Goal: Task Accomplishment & Management: Manage account settings

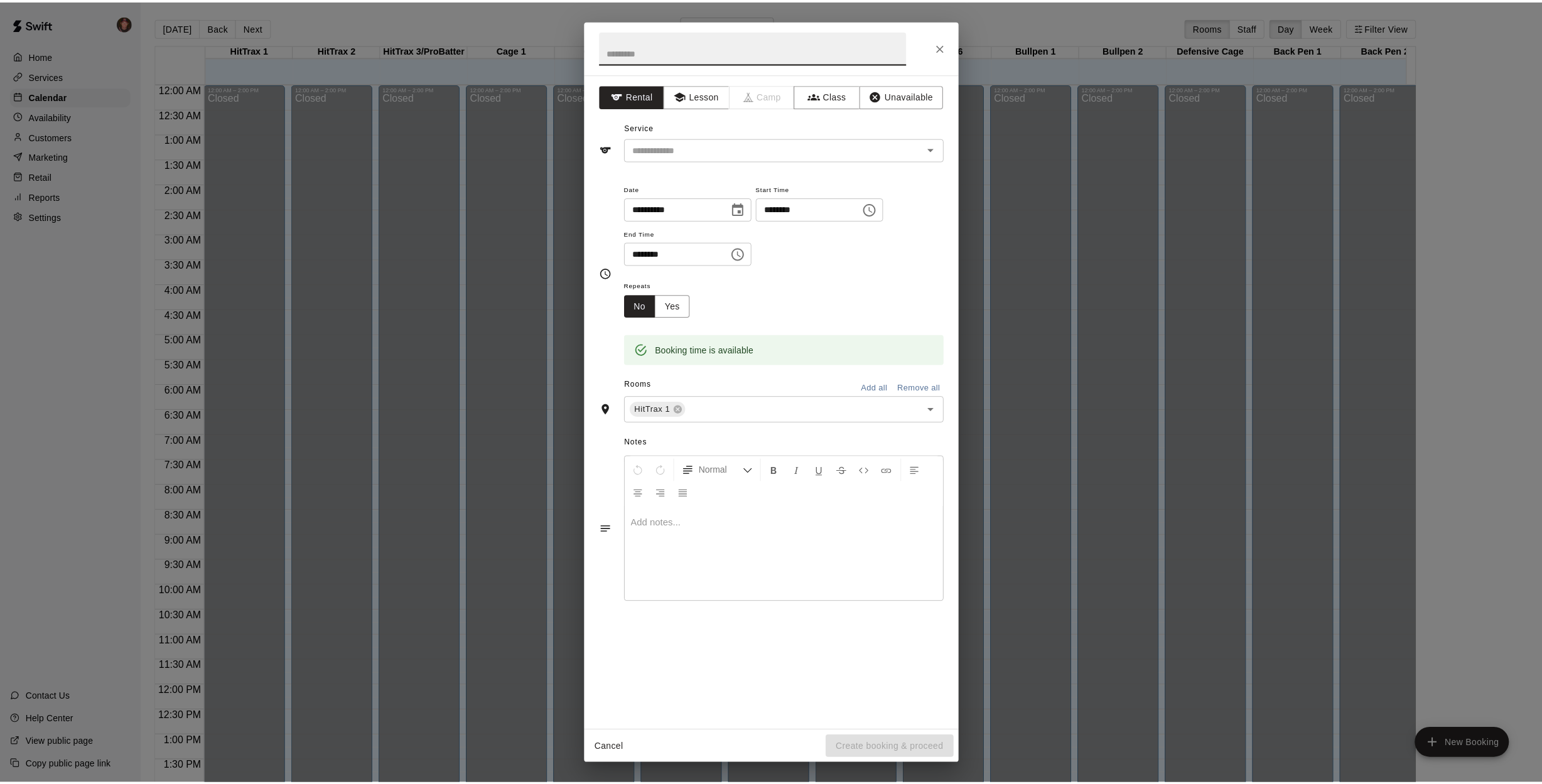
scroll to position [500, 0]
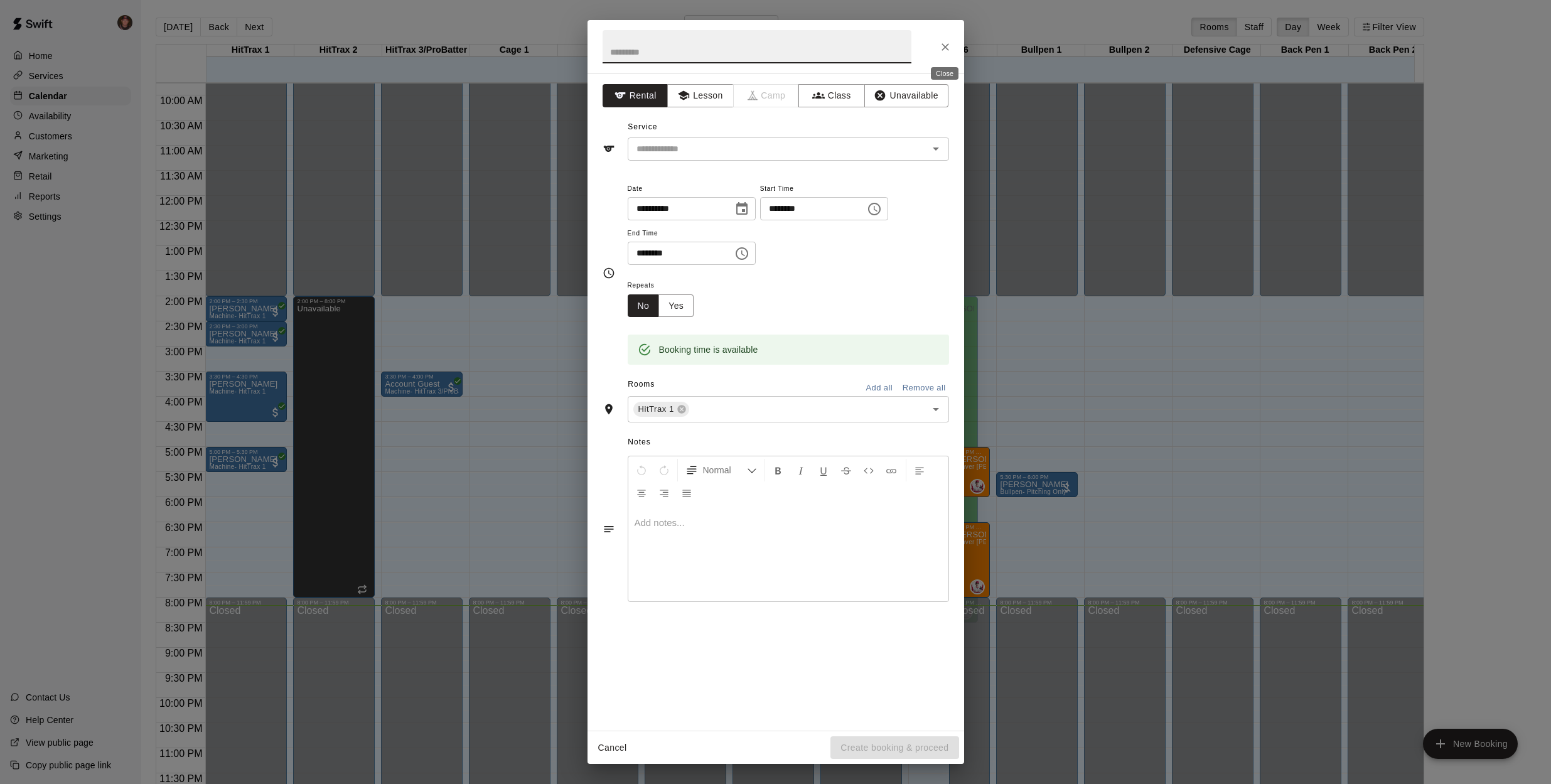
click at [939, 48] on icon "Close" at bounding box center [944, 46] width 12 height 12
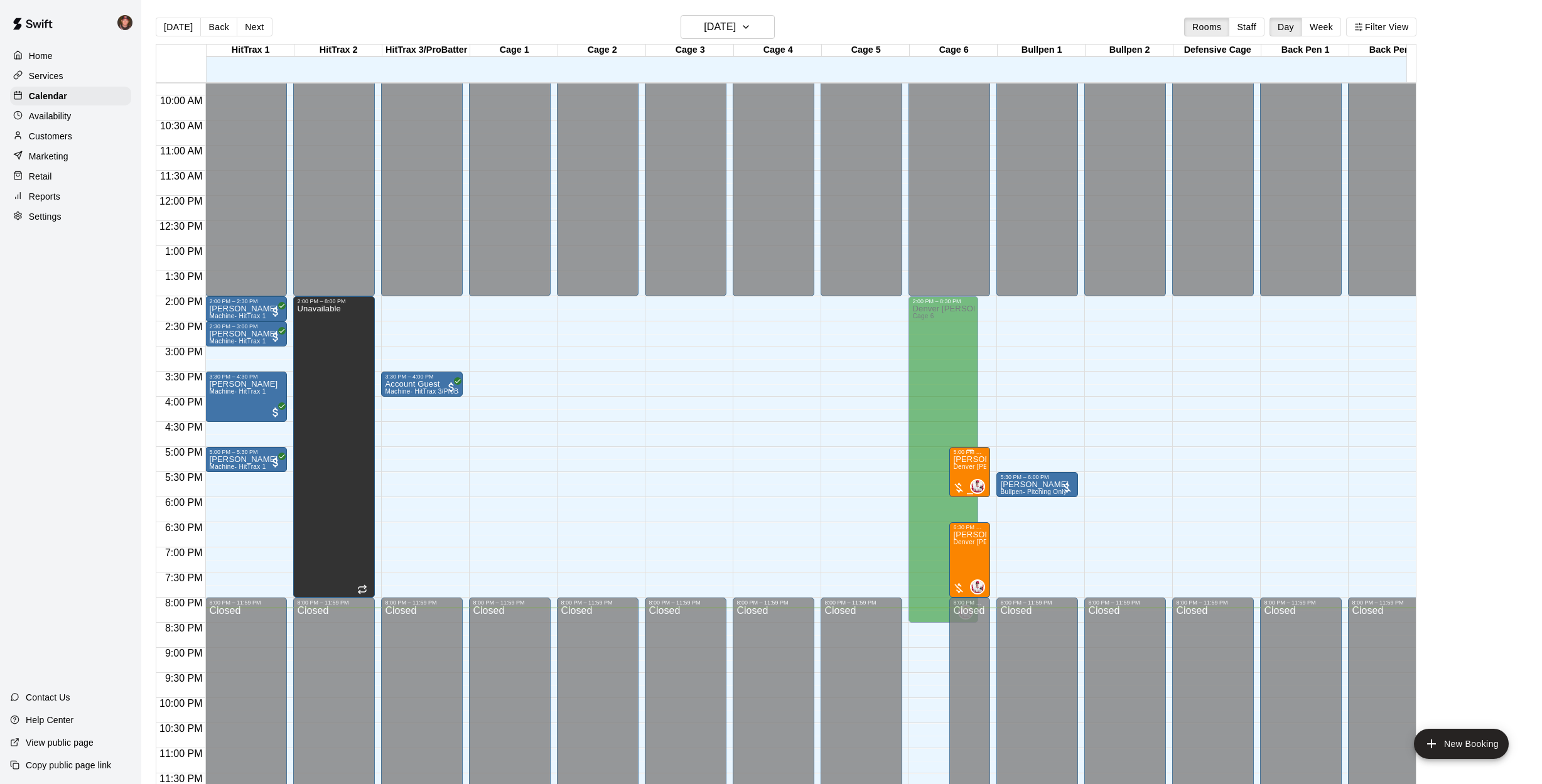
click at [974, 463] on span "Denver [PERSON_NAME] 1 HR (Hitting, Infield)" at bounding box center [1024, 466] width 143 height 7
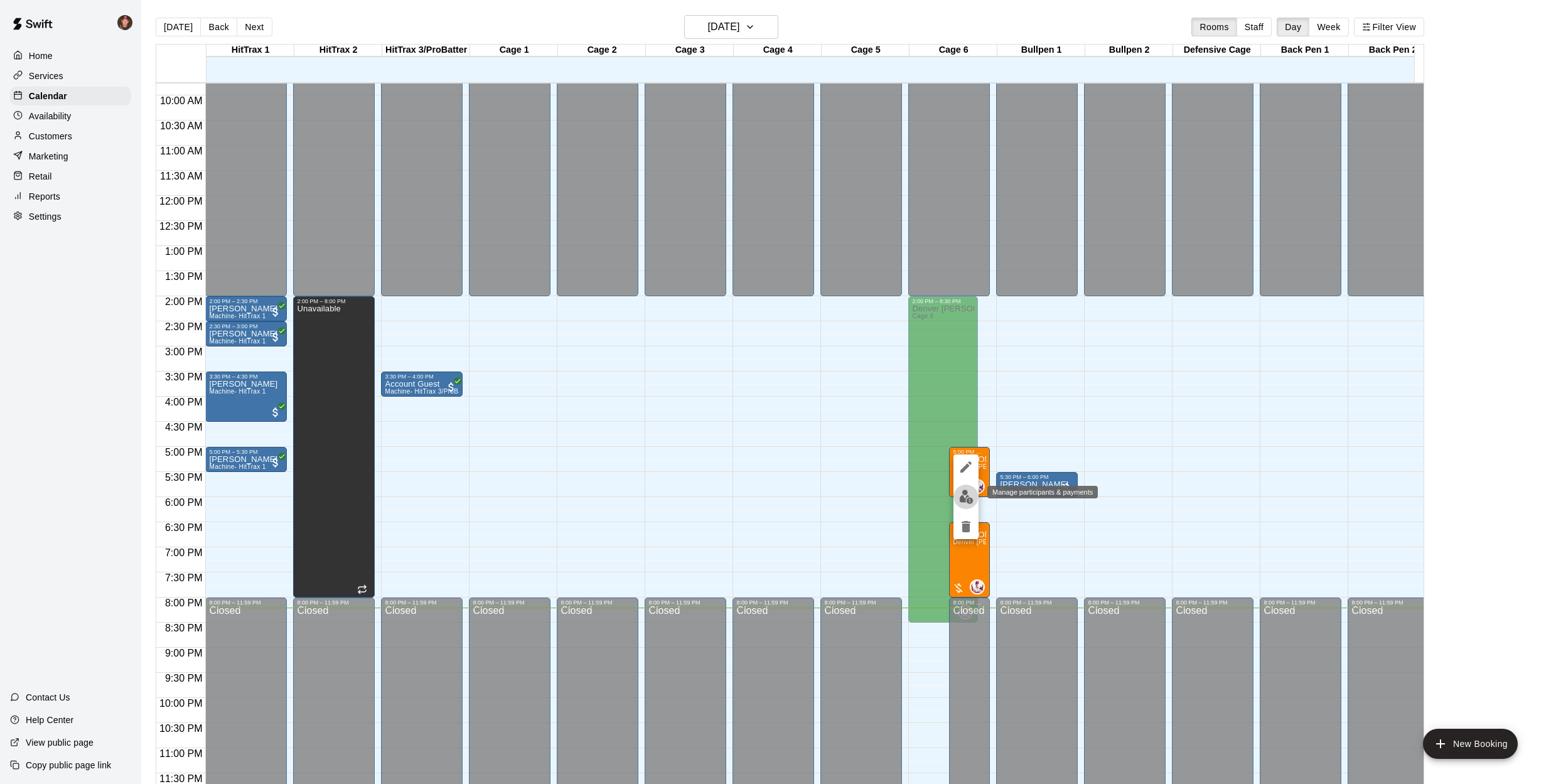
click at [965, 504] on button "edit" at bounding box center [965, 497] width 25 height 25
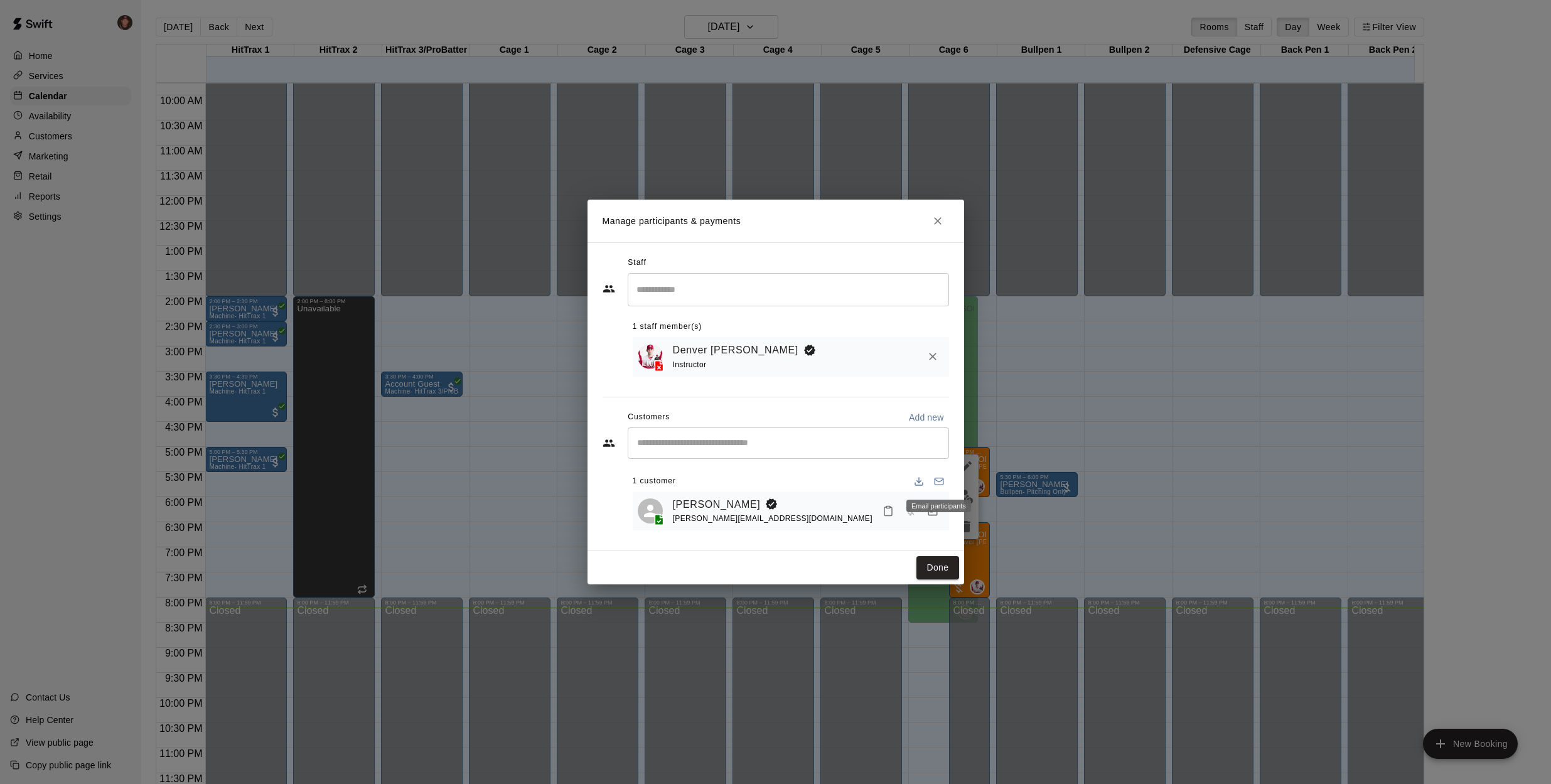
click at [929, 510] on div "Email participants" at bounding box center [939, 505] width 65 height 12
click at [937, 517] on button "Manage bookings & payment" at bounding box center [932, 510] width 22 height 22
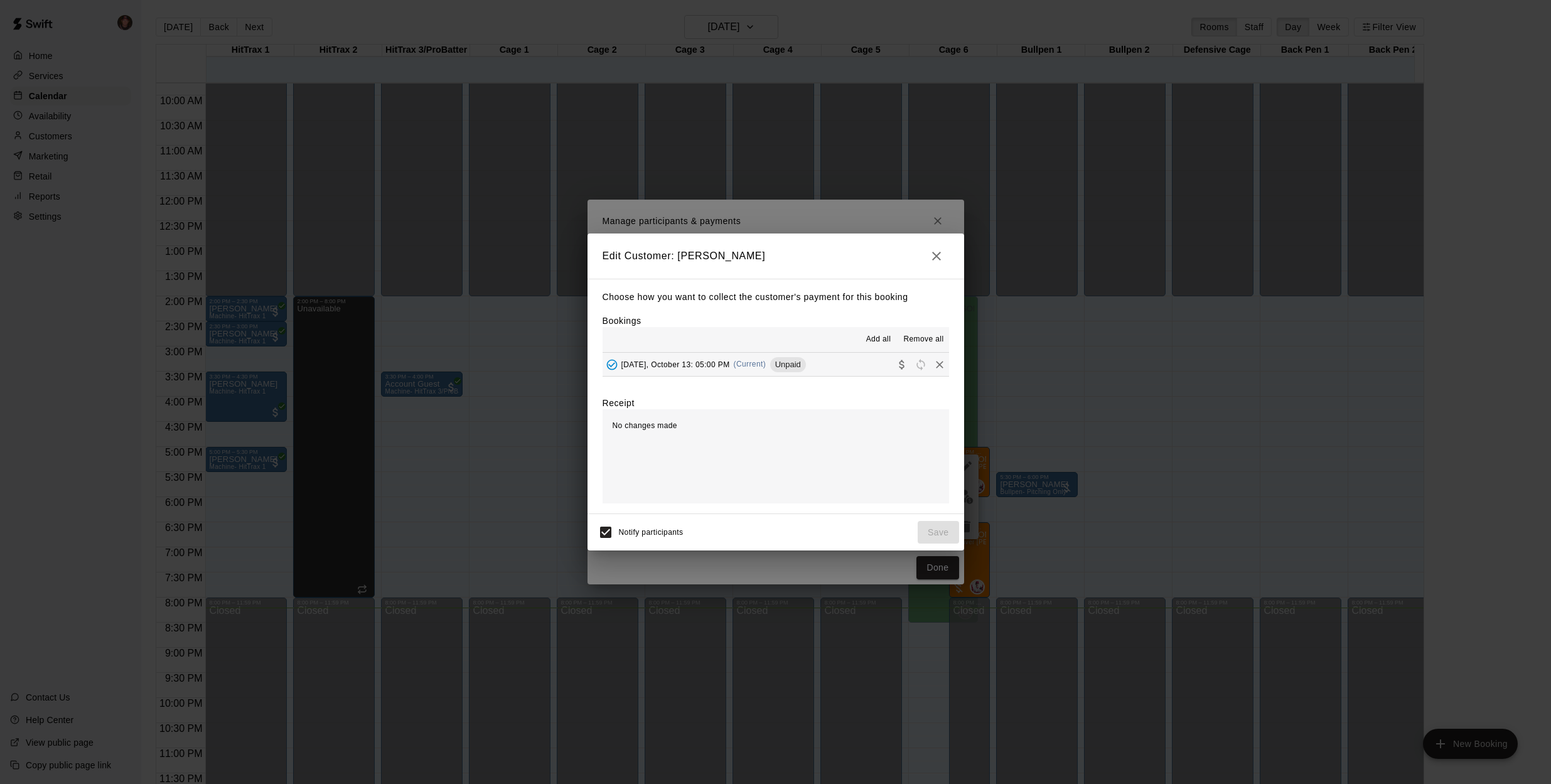
click at [698, 367] on div "[DATE], October 13: 05:00 PM (Current) Unpaid" at bounding box center [704, 365] width 204 height 19
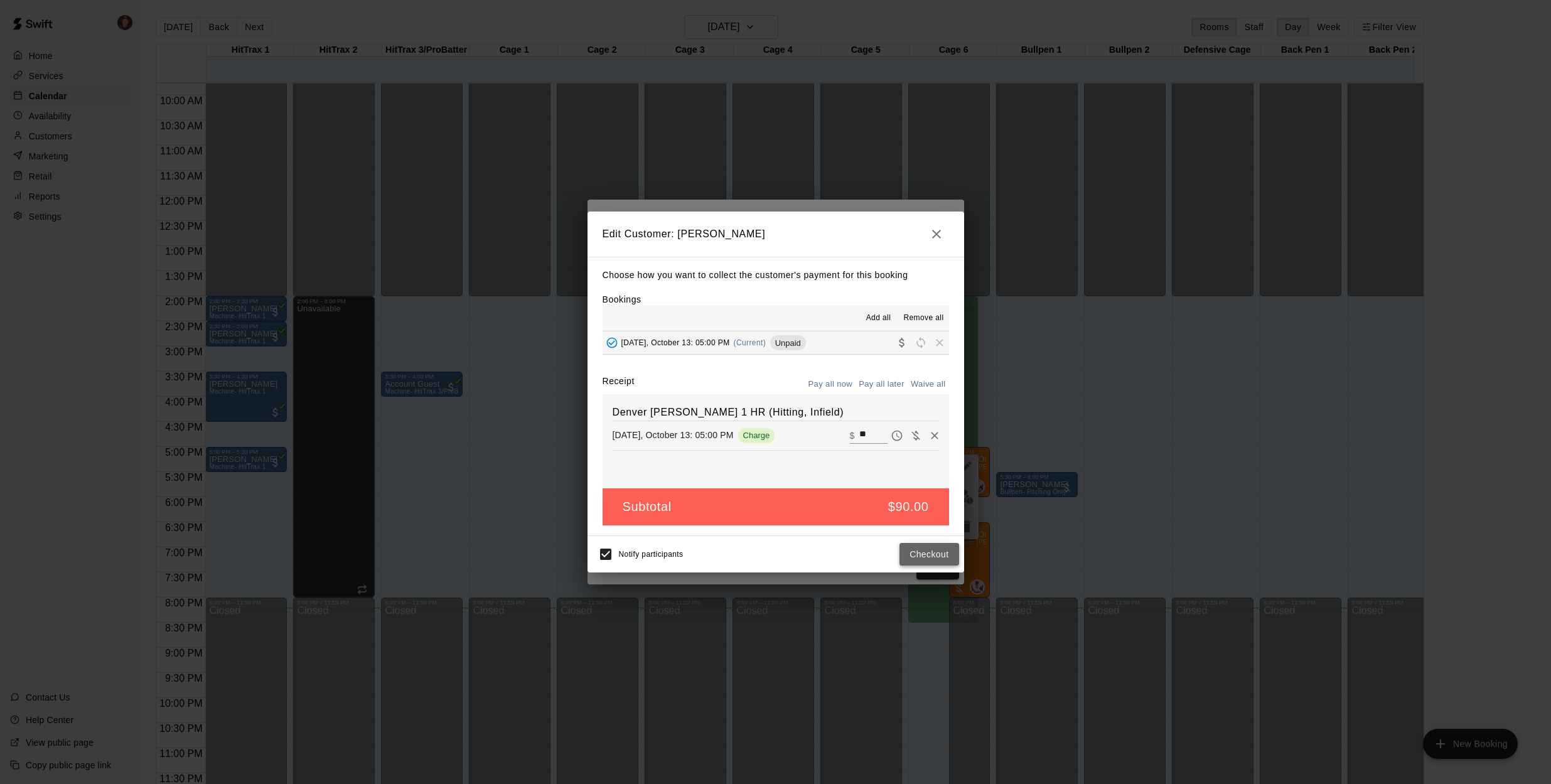
click at [917, 560] on button "Checkout" at bounding box center [929, 554] width 59 height 23
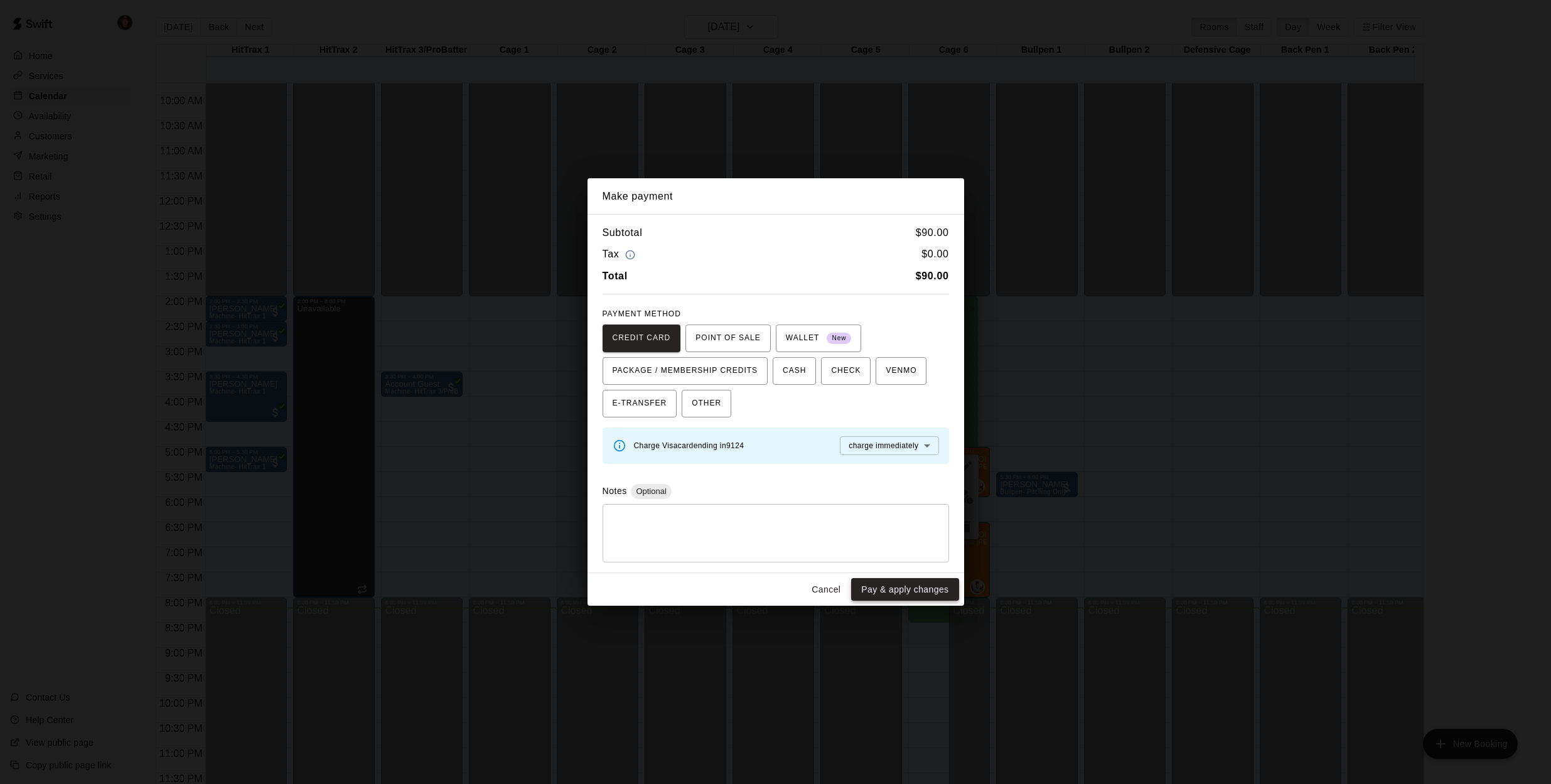
click at [888, 586] on button "Pay & apply changes" at bounding box center [904, 589] width 108 height 23
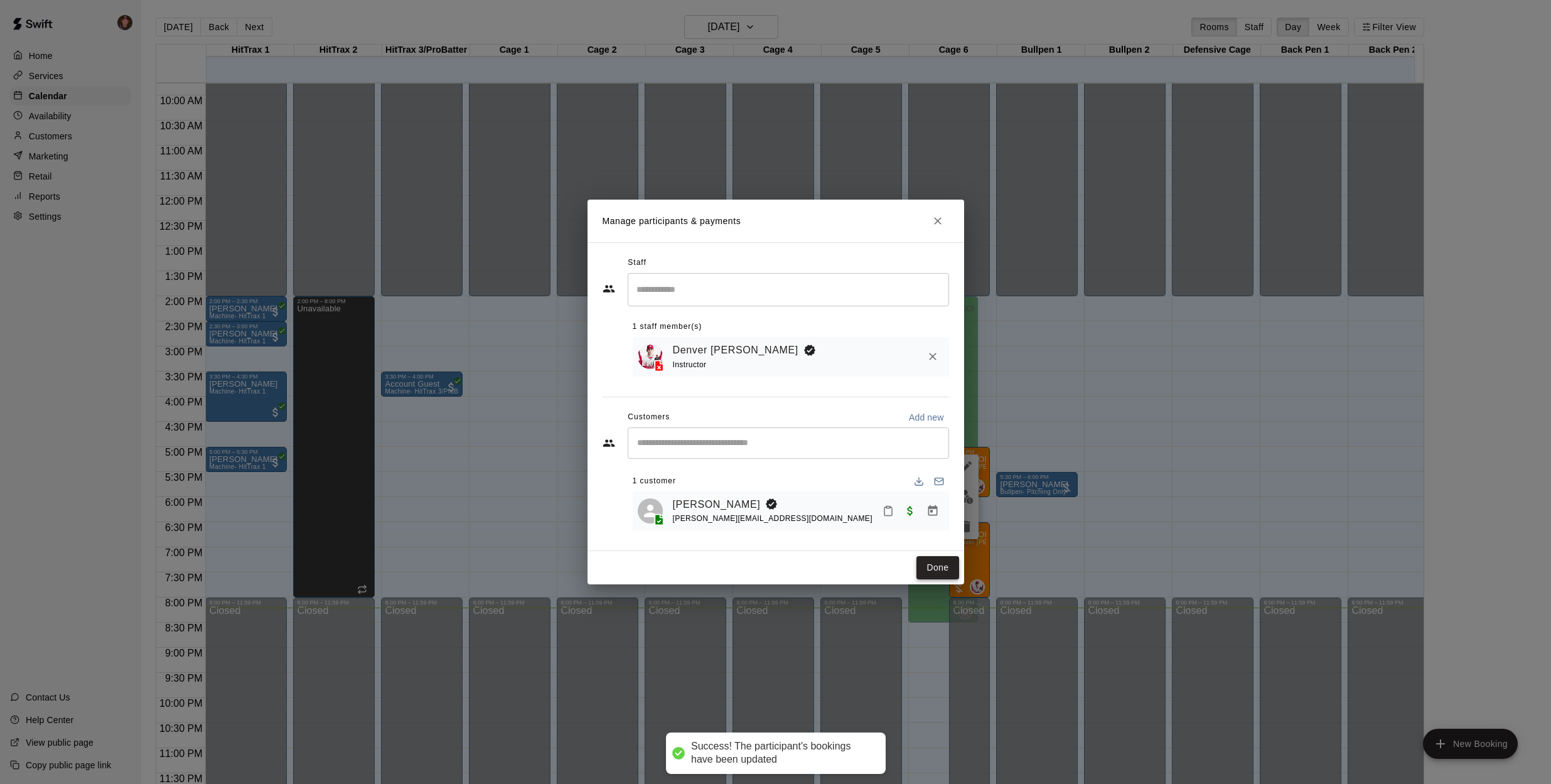
click at [939, 571] on button "Done" at bounding box center [937, 567] width 42 height 23
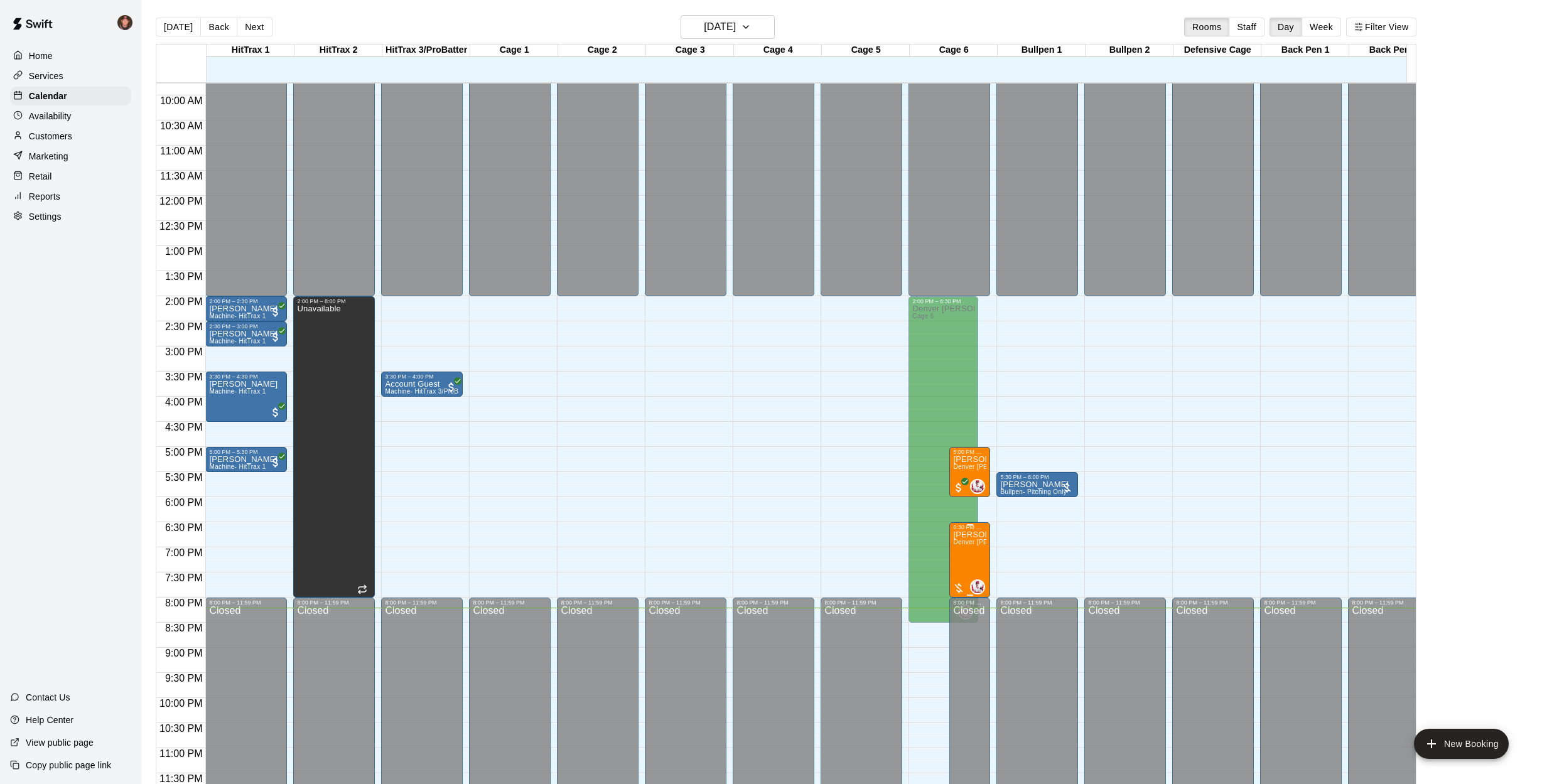
click at [979, 539] on span "Denver [PERSON_NAME] 1.5 HR (Hitting, Infield)" at bounding box center [1027, 542] width 149 height 7
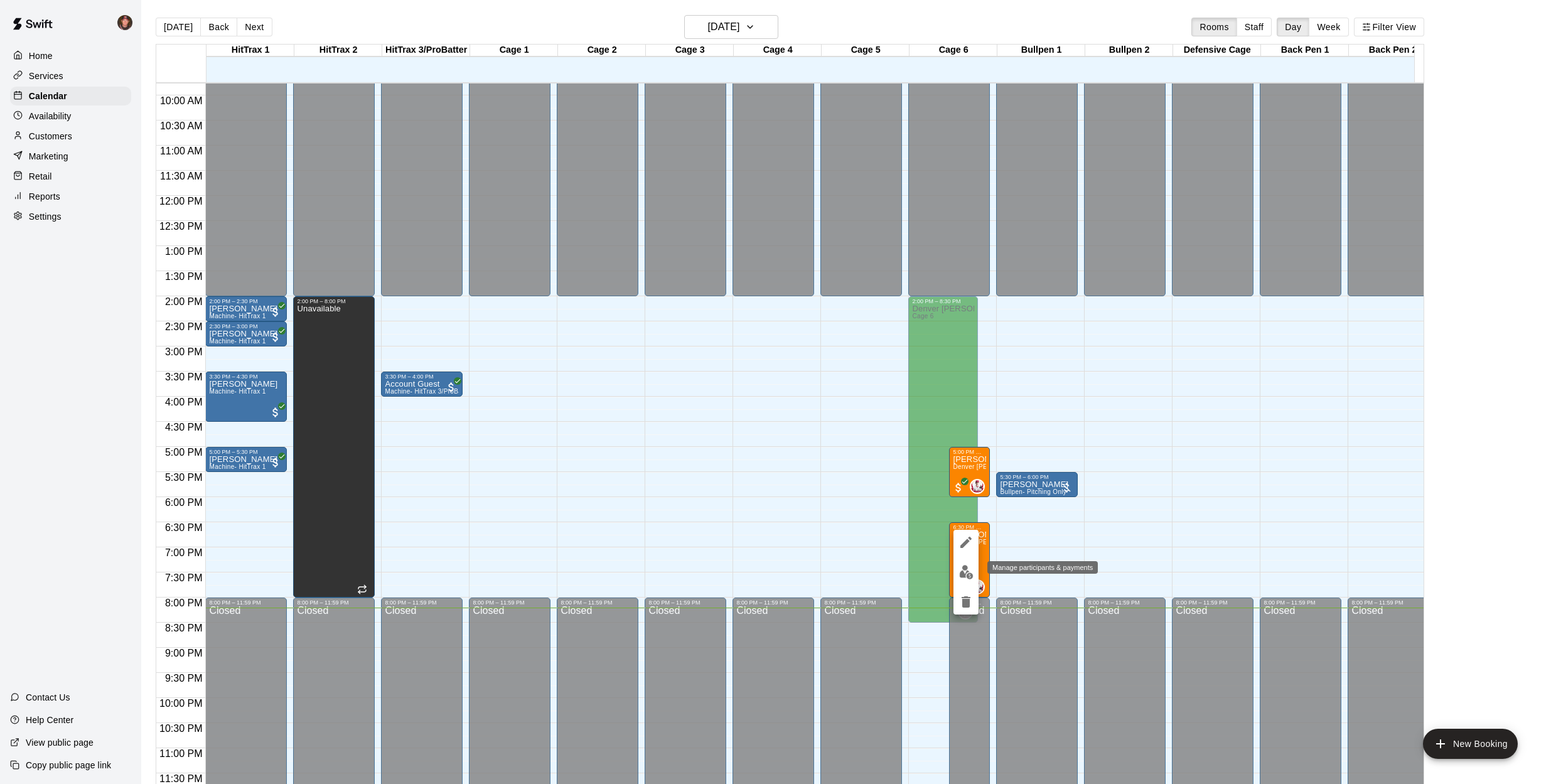
click at [963, 575] on img "edit" at bounding box center [966, 572] width 14 height 14
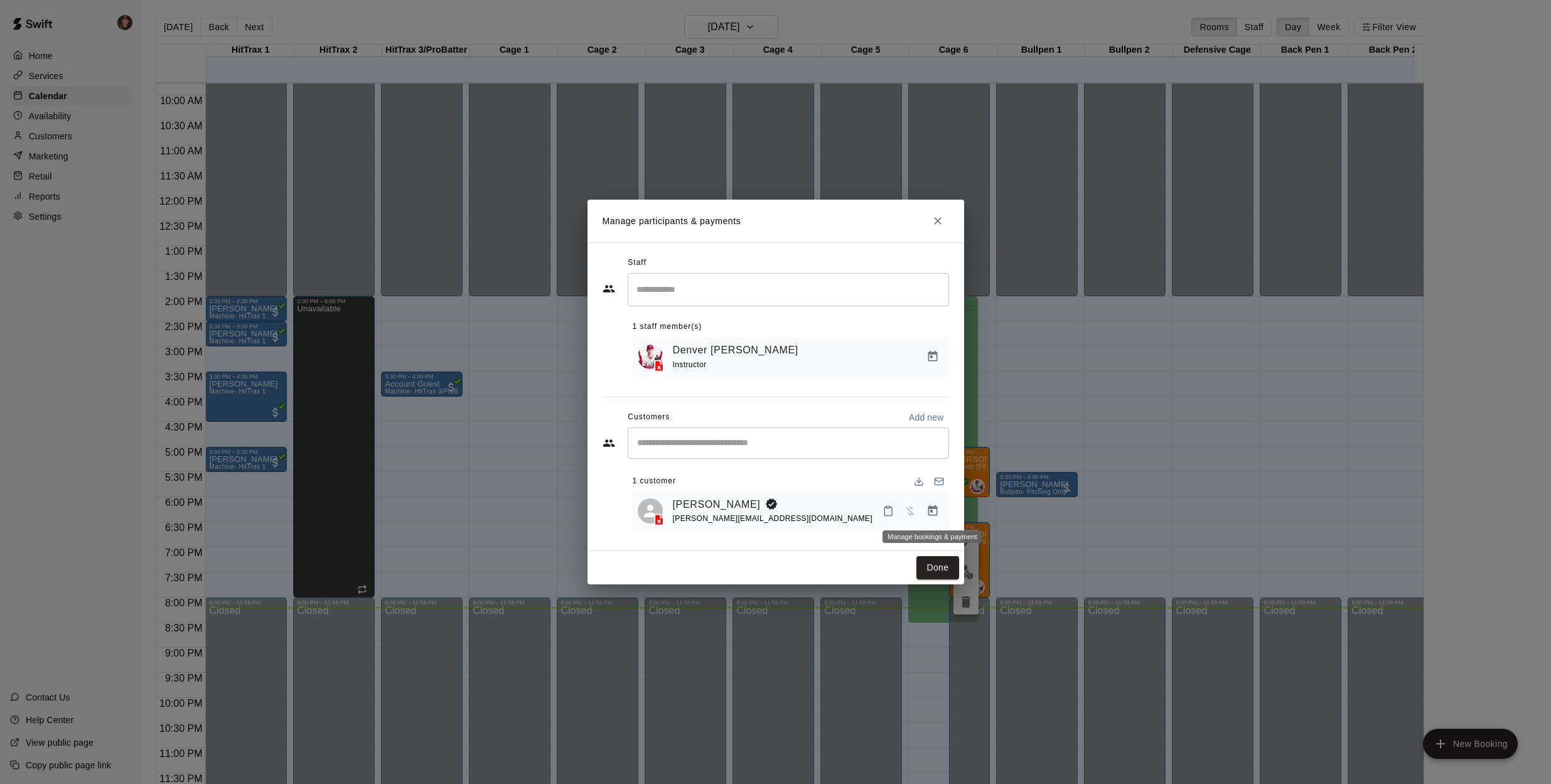
click at [937, 510] on icon "Manage bookings & payment" at bounding box center [932, 510] width 12 height 12
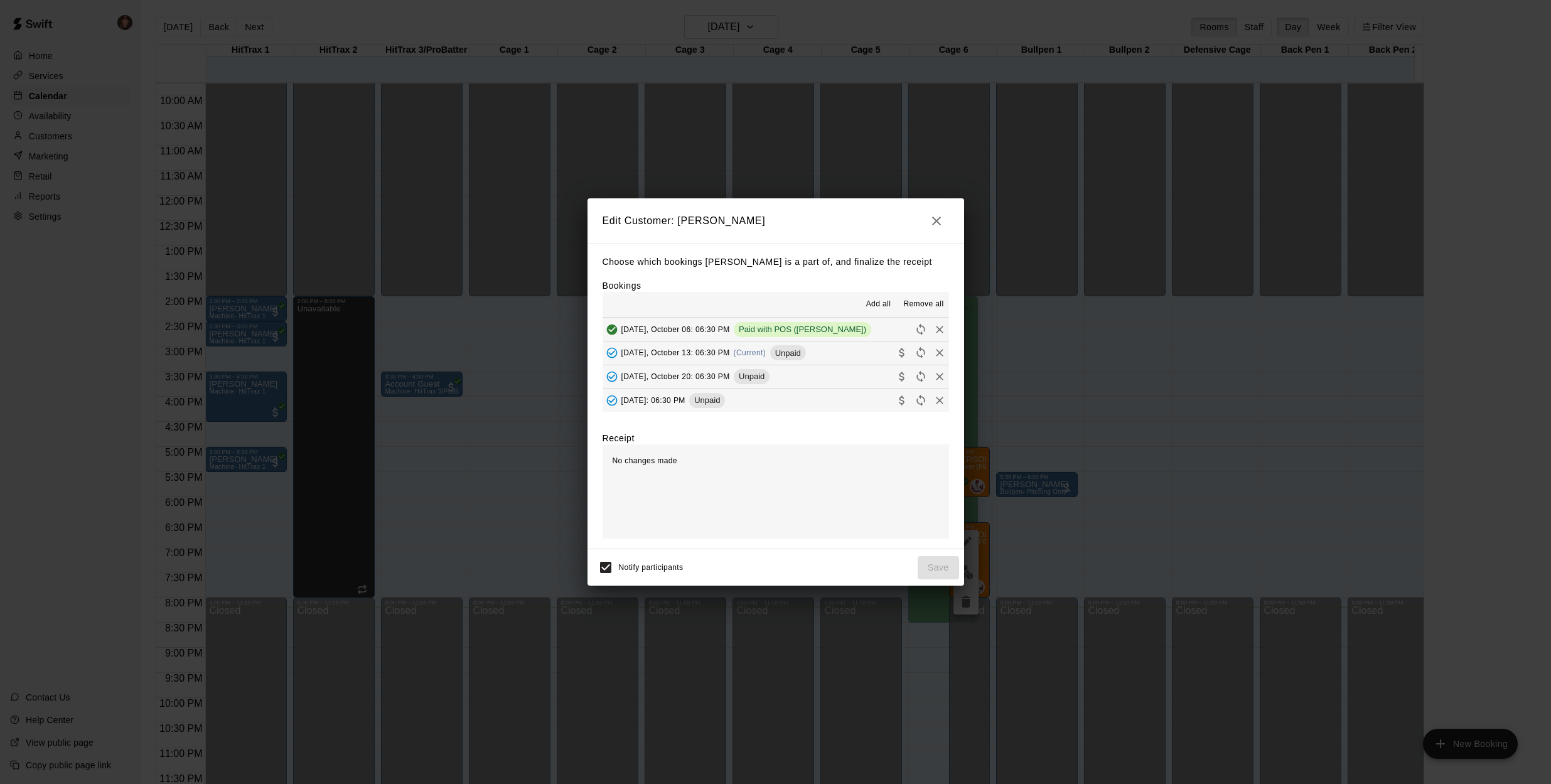
click at [721, 348] on span "[DATE], October 13: 06:30 PM" at bounding box center [675, 352] width 108 height 9
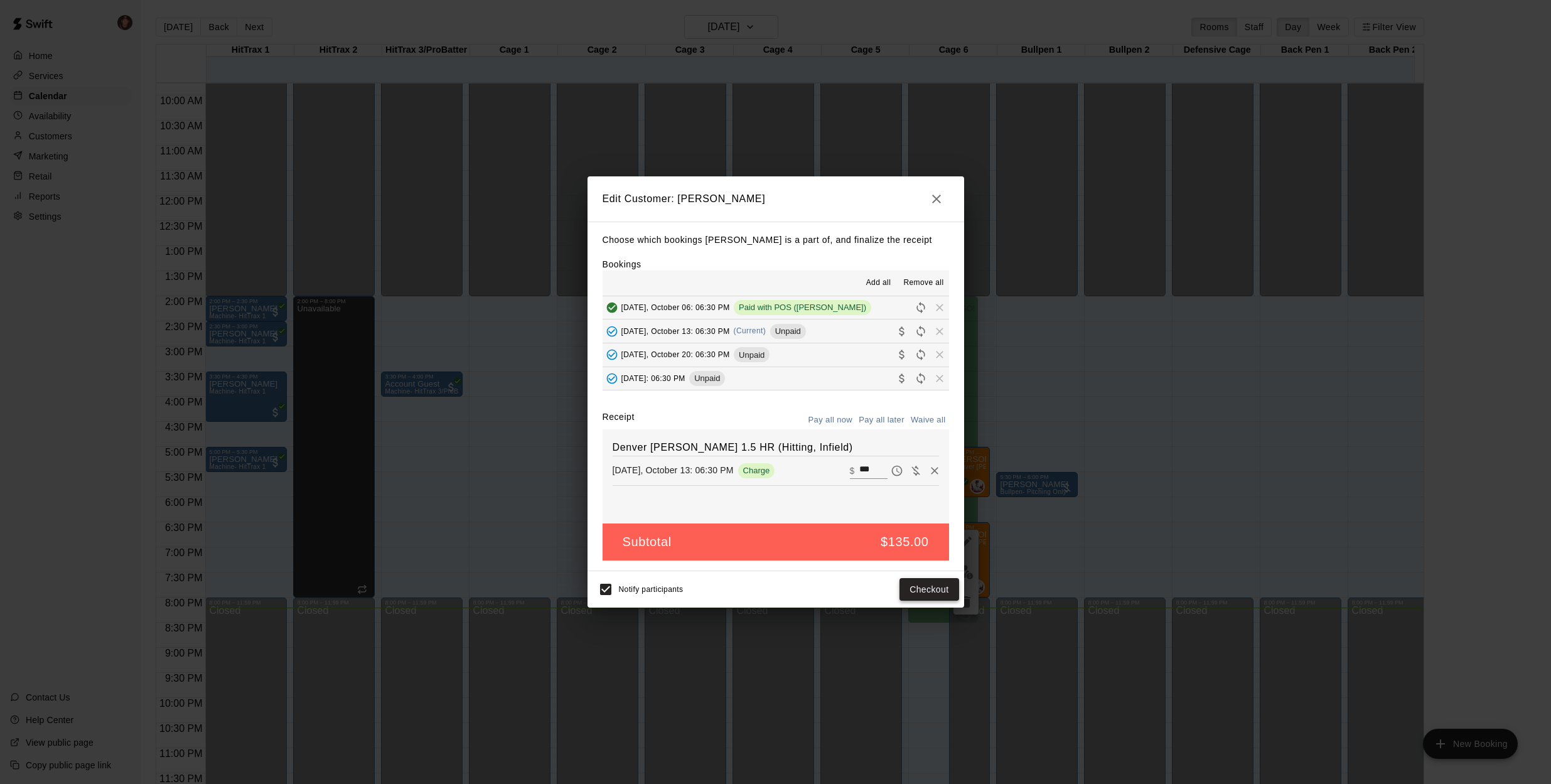
click at [924, 588] on button "Checkout" at bounding box center [929, 589] width 59 height 23
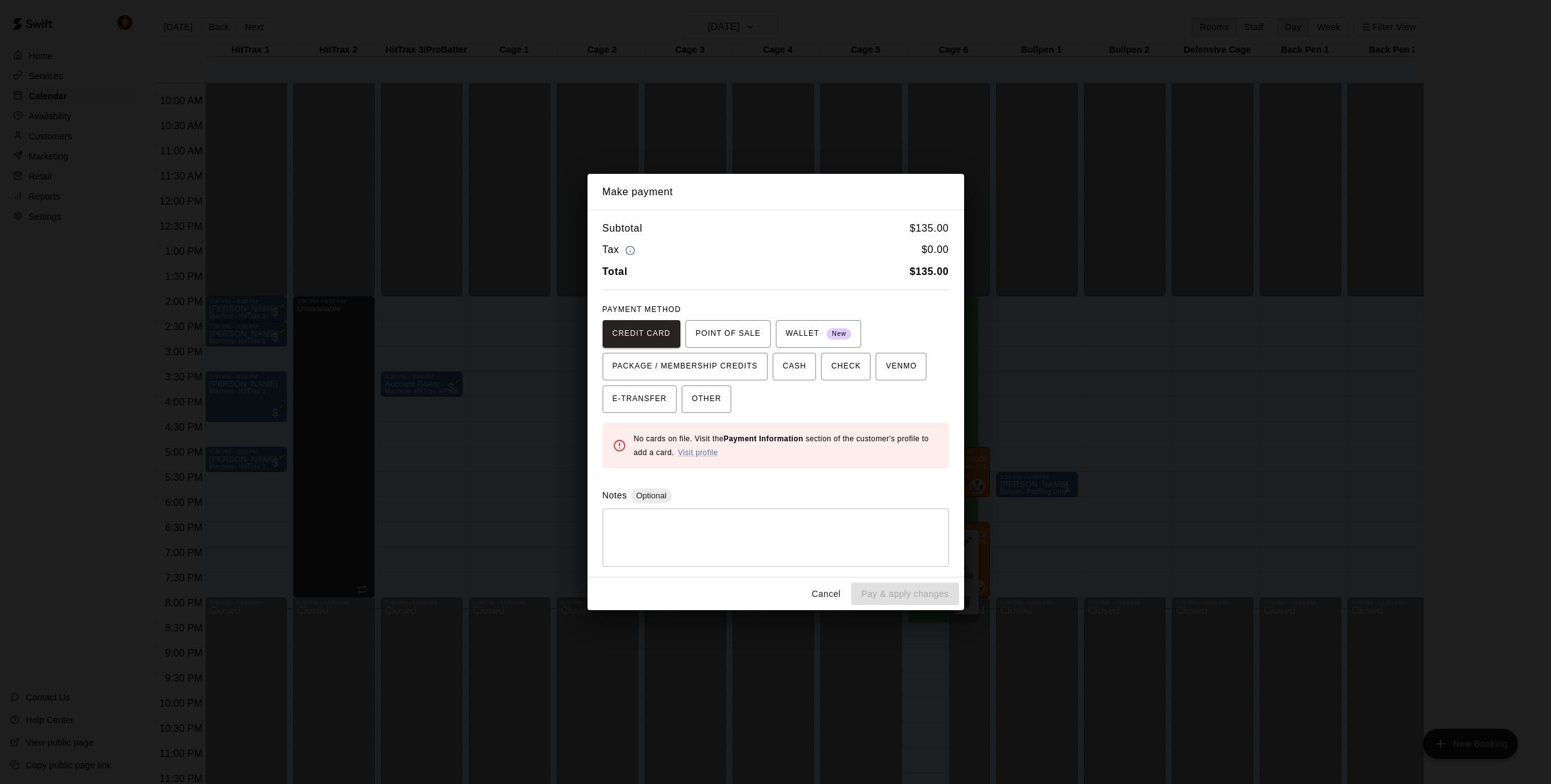
click at [833, 595] on button "Cancel" at bounding box center [826, 594] width 40 height 23
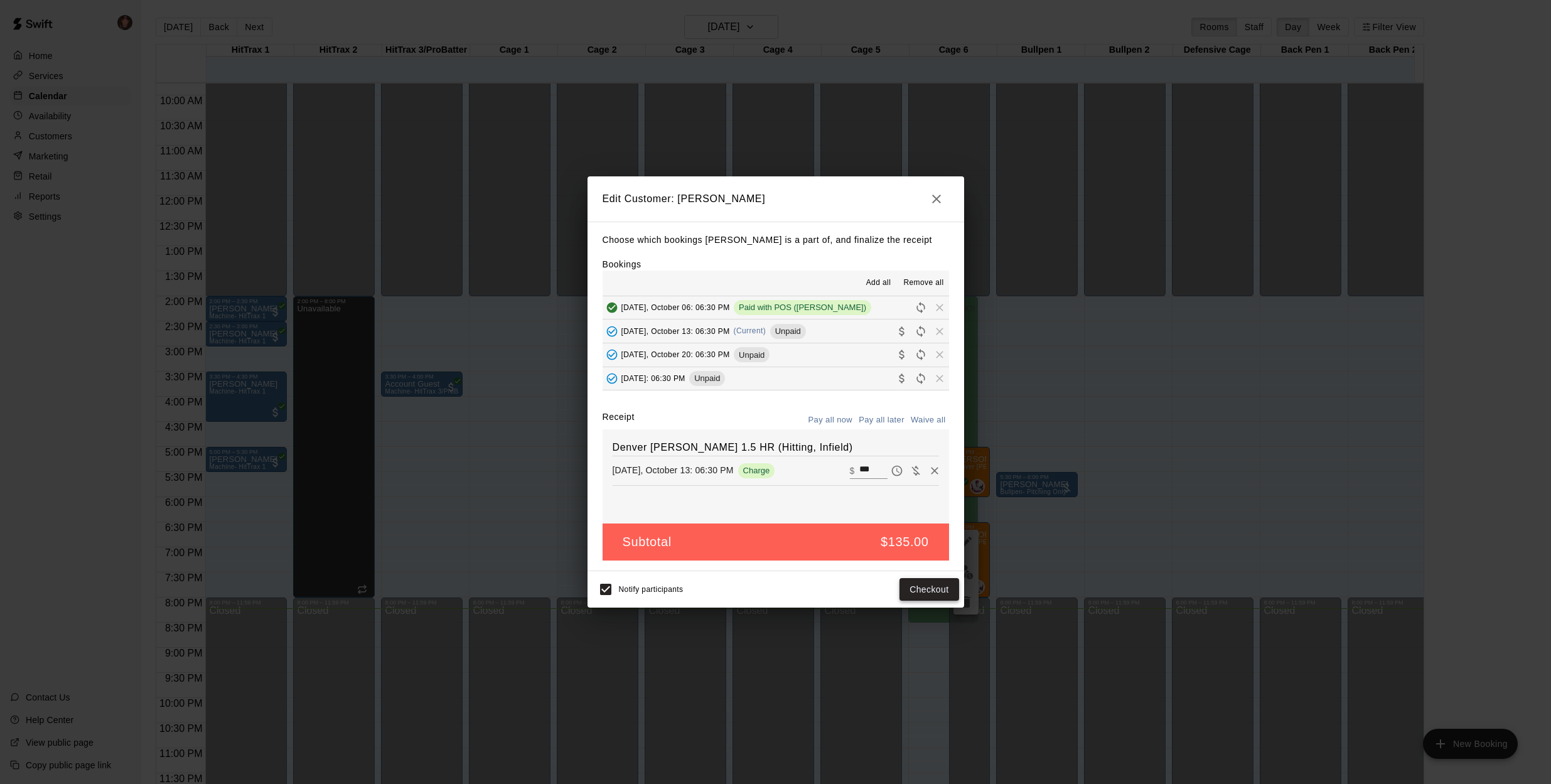
click at [916, 587] on button "Checkout" at bounding box center [929, 589] width 59 height 23
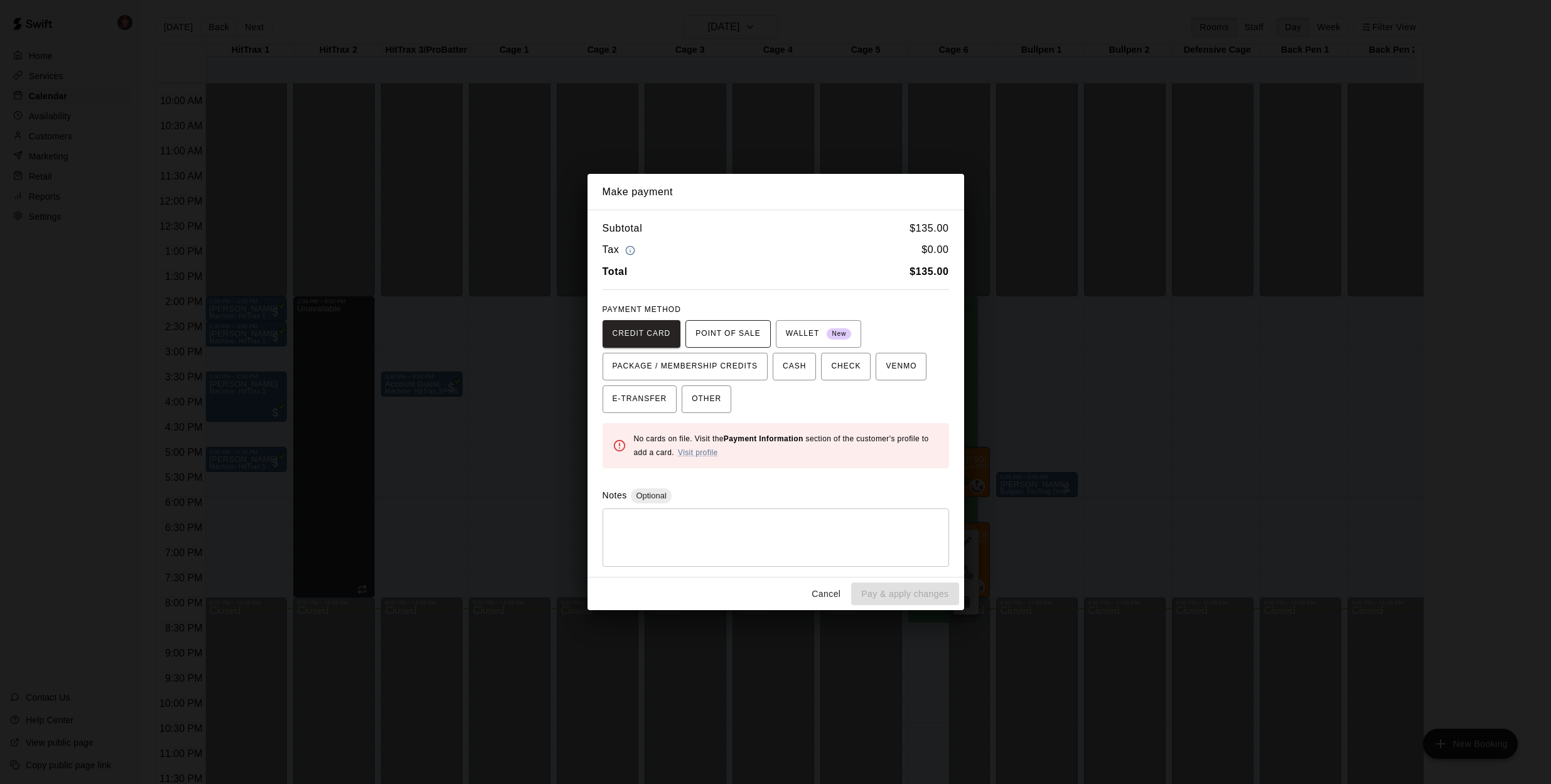
click at [750, 331] on span "POINT OF SALE" at bounding box center [728, 334] width 65 height 20
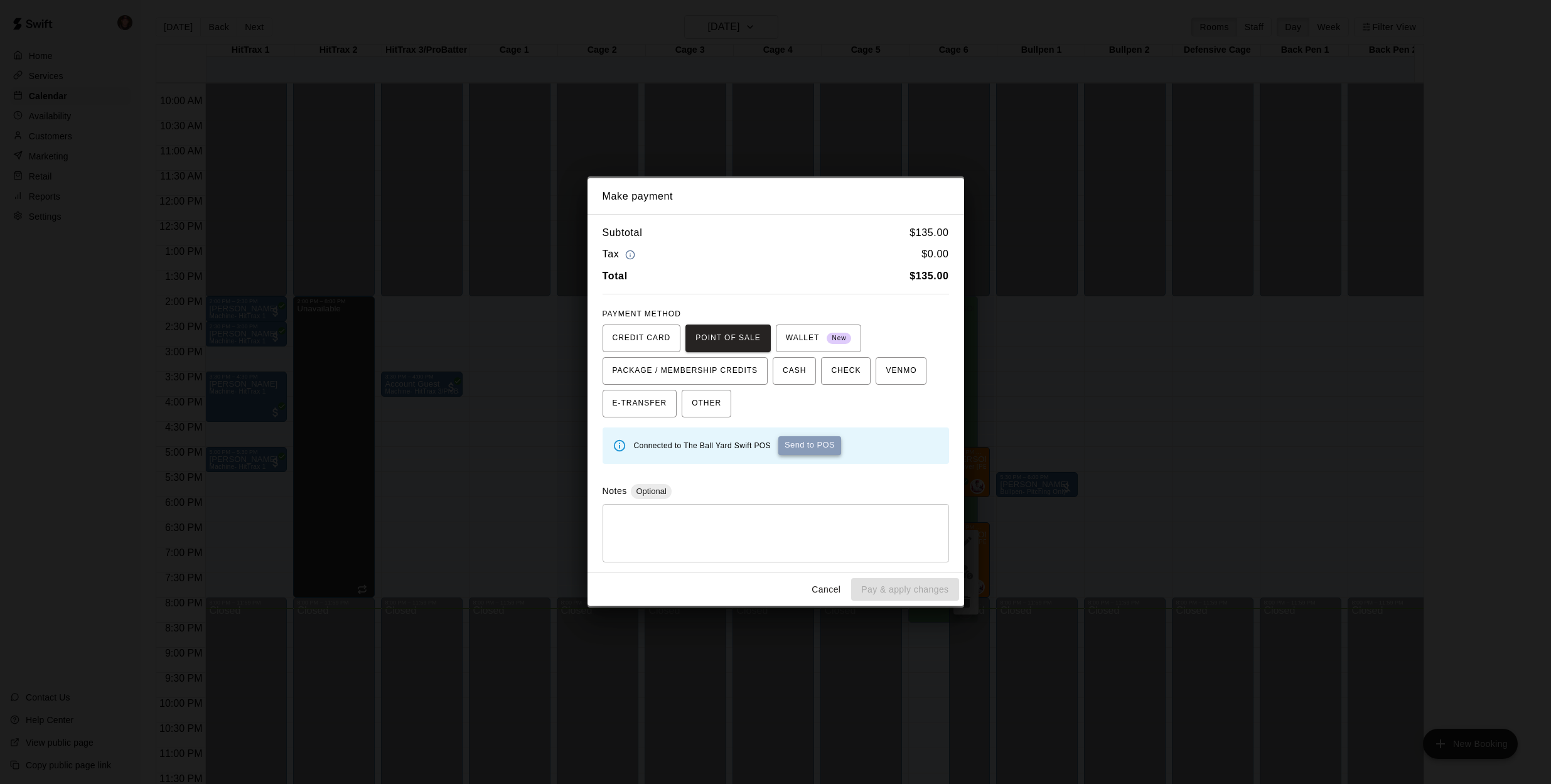
click at [812, 447] on button "Send to POS" at bounding box center [809, 445] width 63 height 19
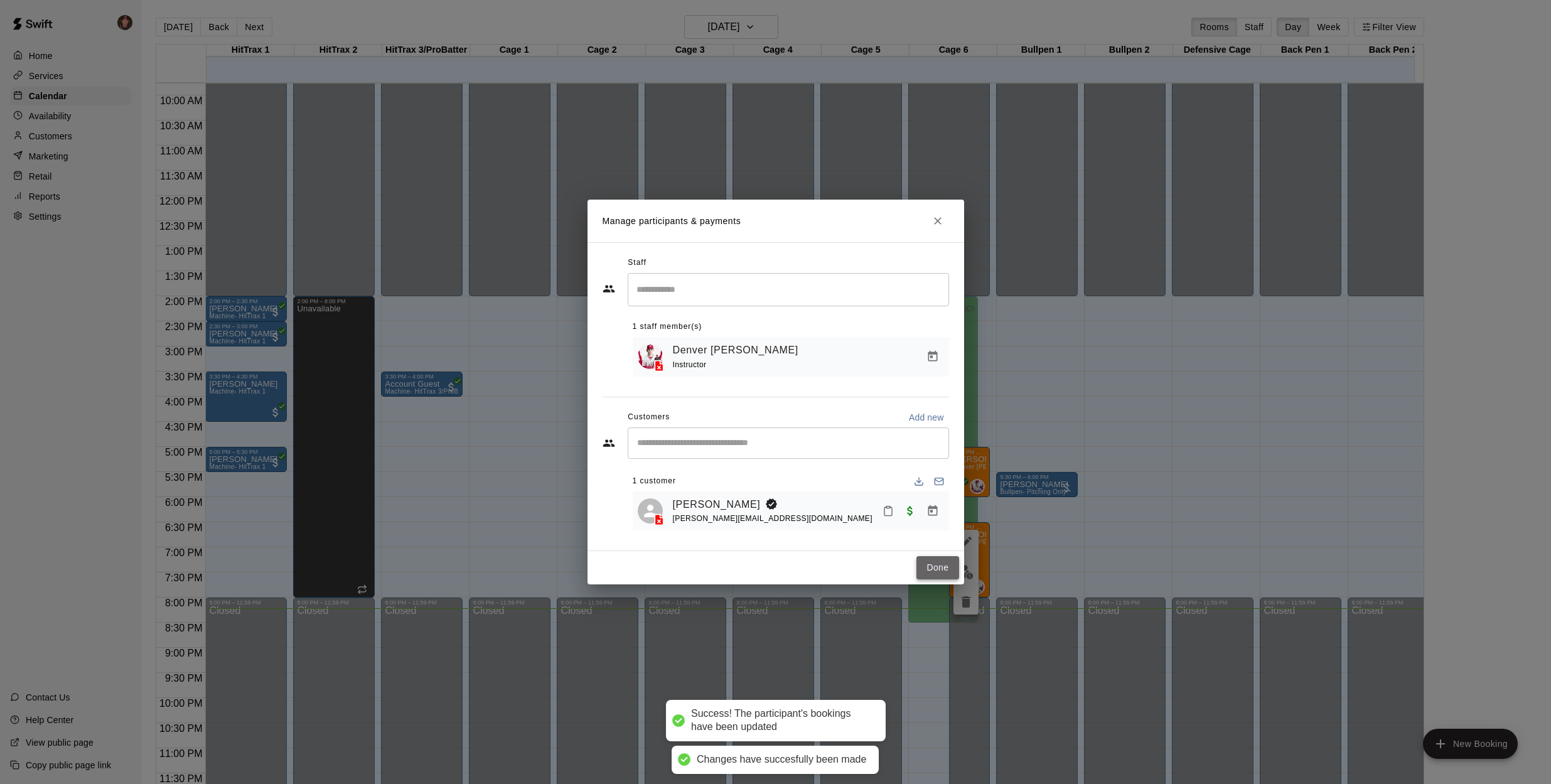
click at [952, 574] on button "Done" at bounding box center [937, 567] width 42 height 23
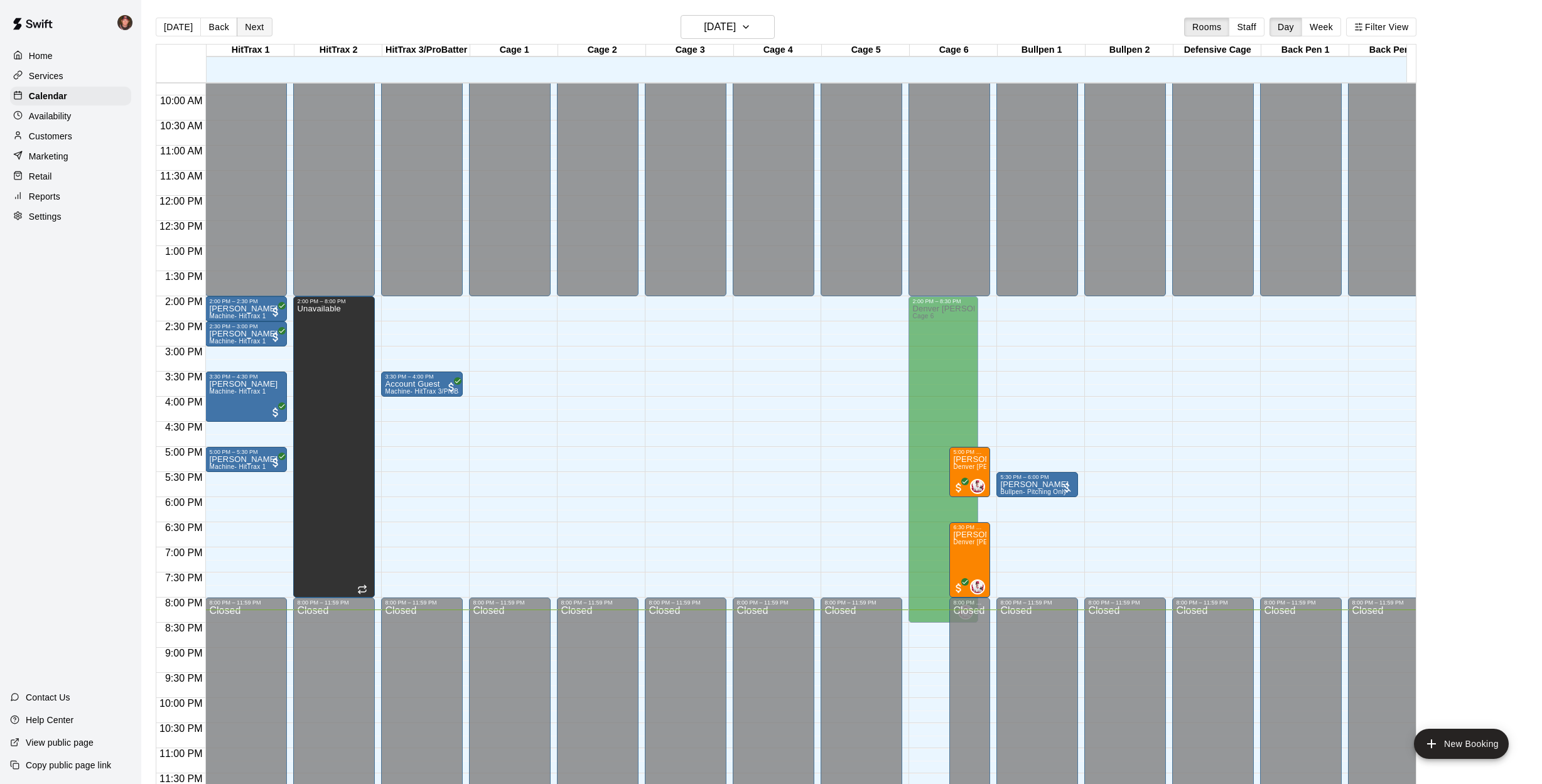
click at [243, 22] on button "Next" at bounding box center [254, 27] width 35 height 19
